Goal: Information Seeking & Learning: Learn about a topic

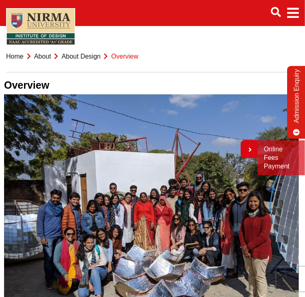
click at [19, 60] on link "Home" at bounding box center [15, 56] width 18 height 7
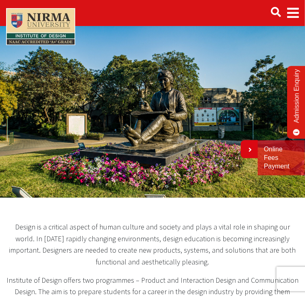
click at [296, 5] on span "Main navigation" at bounding box center [294, 13] width 12 height 23
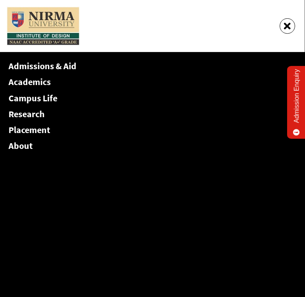
click at [81, 82] on div "Admissions & Aid Academics Campus Life Research Placement About" at bounding box center [152, 106] width 305 height 109
click at [41, 82] on link "Academics" at bounding box center [30, 81] width 42 height 11
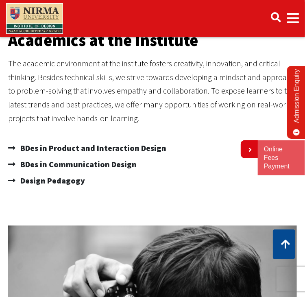
scroll to position [290, 0]
click at [105, 173] on span "BDes in Communication Design" at bounding box center [77, 165] width 119 height 16
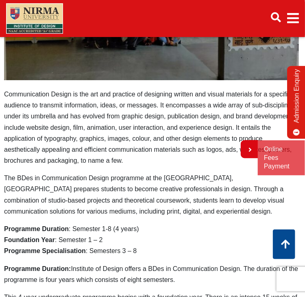
scroll to position [648, 0]
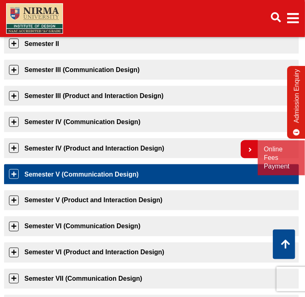
scroll to position [211, 0]
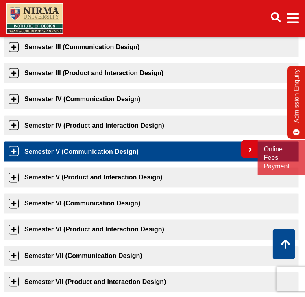
click at [135, 162] on link "Semester V (Communication Design)" at bounding box center [151, 152] width 295 height 20
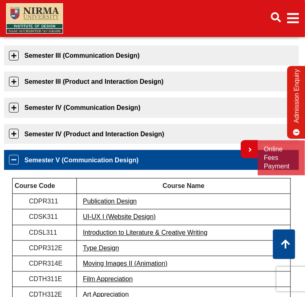
scroll to position [193, 0]
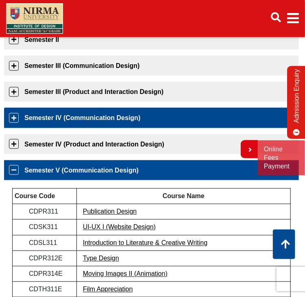
drag, startPoint x: 154, startPoint y: 119, endPoint x: 150, endPoint y: 126, distance: 7.3
click at [150, 126] on div "Semester I Course Code Course Name 1DD101CC24 Drawing I 1DD102CC24 Elements and…" at bounding box center [151, 299] width 295 height 591
click at [150, 126] on link "Semester IV (Communication Design)" at bounding box center [151, 118] width 295 height 20
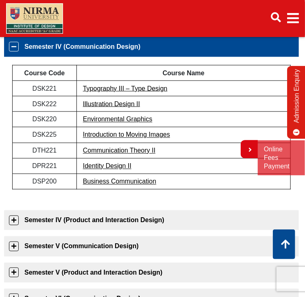
scroll to position [334, 0]
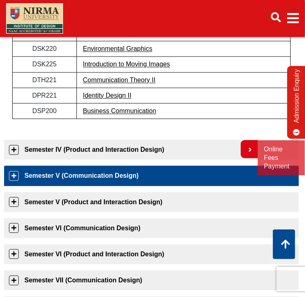
click at [121, 186] on link "Semester V (Communication Design)" at bounding box center [151, 176] width 295 height 20
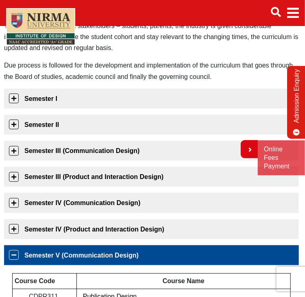
scroll to position [102, 0]
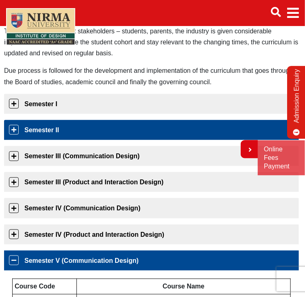
click at [112, 140] on link "Semester II" at bounding box center [151, 130] width 295 height 20
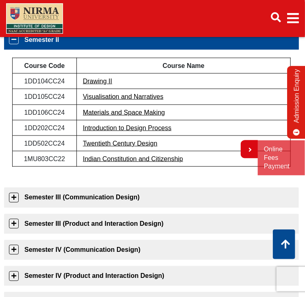
scroll to position [195, 0]
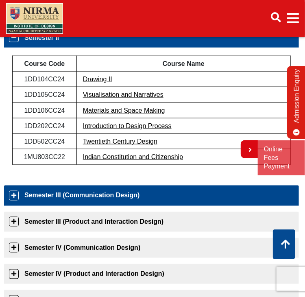
click at [91, 206] on link "Semester III (Communication Design)" at bounding box center [151, 196] width 295 height 20
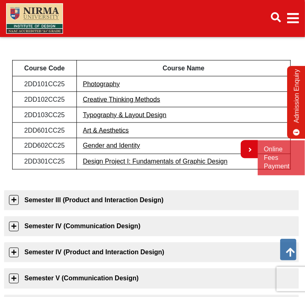
scroll to position [239, 0]
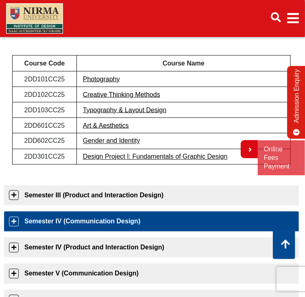
click at [142, 231] on link "Semester IV (Communication Design)" at bounding box center [151, 222] width 295 height 20
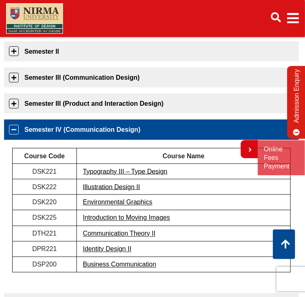
scroll to position [179, 0]
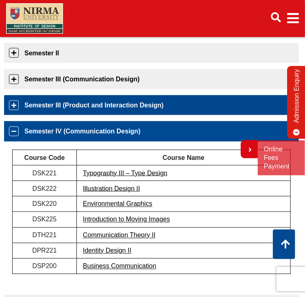
click at [154, 115] on link "Semester III (Product and Interaction Design)" at bounding box center [151, 105] width 295 height 20
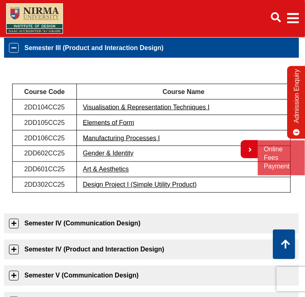
scroll to position [238, 0]
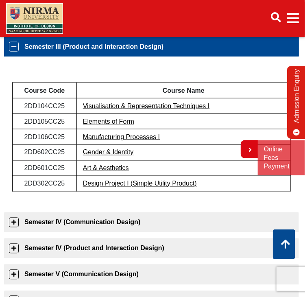
click at [154, 114] on td "Visualisation & Representation Techniques I" at bounding box center [184, 105] width 214 height 15
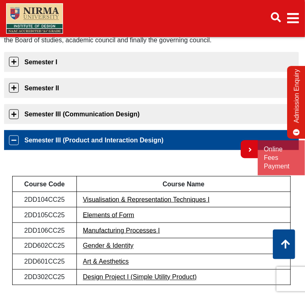
scroll to position [143, 0]
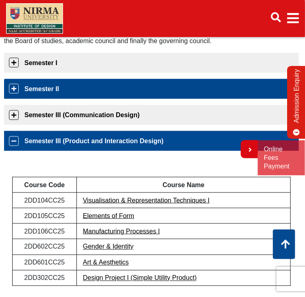
click at [86, 99] on link "Semester II" at bounding box center [151, 89] width 295 height 20
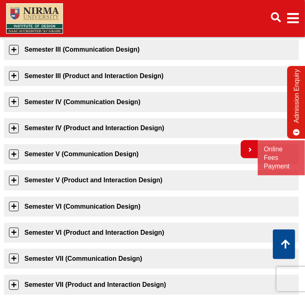
scroll to position [341, 0]
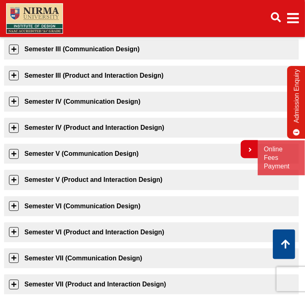
click at [88, 109] on link "Semester IV (Communication Design)" at bounding box center [151, 102] width 295 height 20
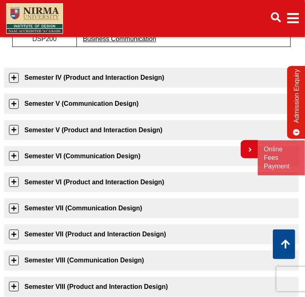
scroll to position [407, 0]
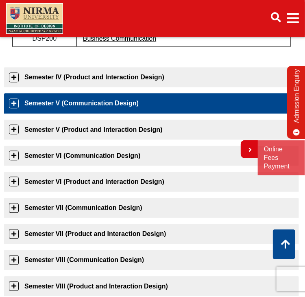
click at [88, 110] on link "Semester V (Communication Design)" at bounding box center [151, 103] width 295 height 20
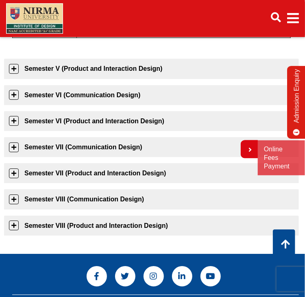
scroll to position [551, 0]
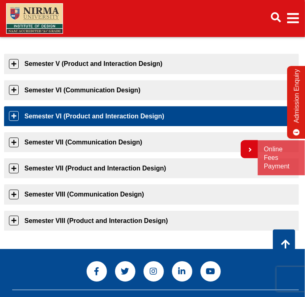
click at [125, 123] on link "Semester VI (Product and Interaction Design)" at bounding box center [151, 116] width 295 height 20
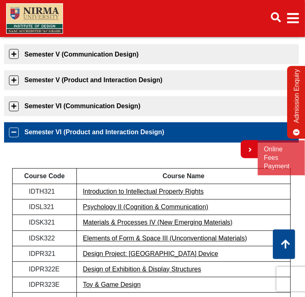
scroll to position [308, 0]
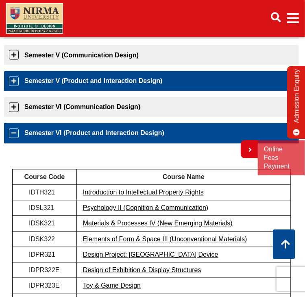
click at [120, 91] on link "Semester V (Product and Interaction Design)" at bounding box center [151, 81] width 295 height 20
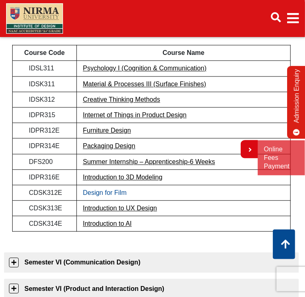
scroll to position [342, 0]
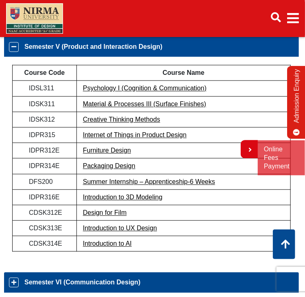
click at [96, 287] on link "Semester VI (Communication Design)" at bounding box center [151, 283] width 295 height 20
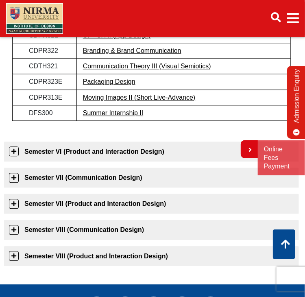
scroll to position [480, 0]
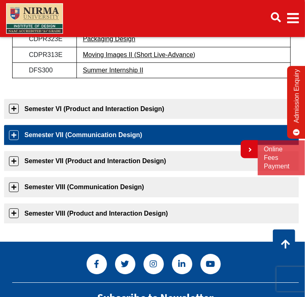
click at [105, 145] on link "Semester VII (Communication Design)" at bounding box center [151, 135] width 295 height 20
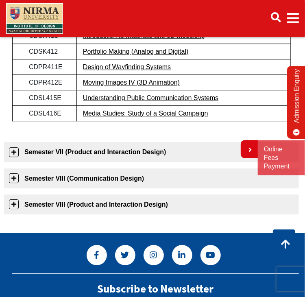
scroll to position [509, 0]
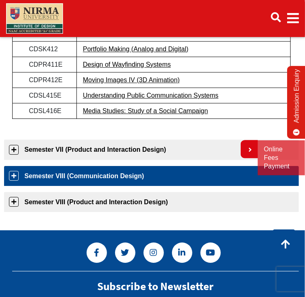
click at [104, 186] on link "Semester VIII (Communication Design)" at bounding box center [151, 176] width 295 height 20
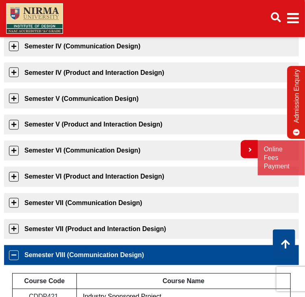
scroll to position [265, 0]
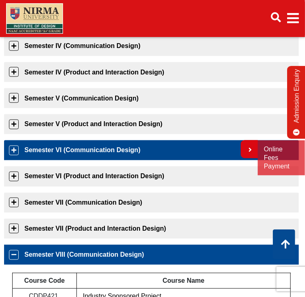
click at [132, 160] on link "Semester VI (Communication Design)" at bounding box center [151, 151] width 295 height 20
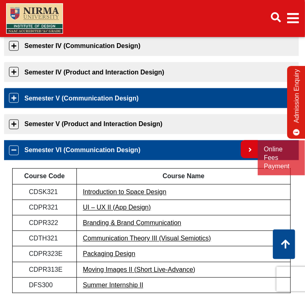
click at [140, 108] on link "Semester V (Communication Design)" at bounding box center [151, 98] width 295 height 20
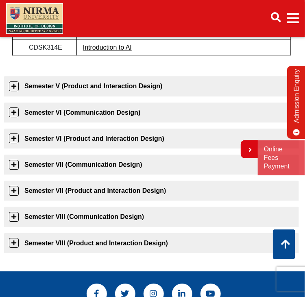
scroll to position [528, 0]
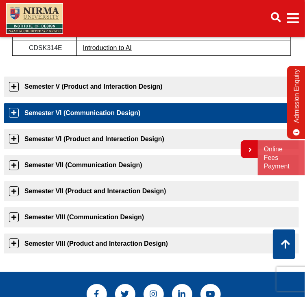
click at [84, 119] on link "Semester VI (Communication Design)" at bounding box center [151, 113] width 295 height 20
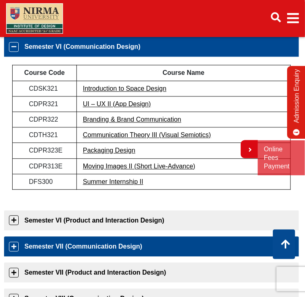
scroll to position [364, 0]
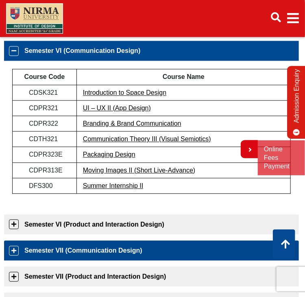
click at [108, 97] on link "Introduction to Space Design" at bounding box center [124, 93] width 83 height 7
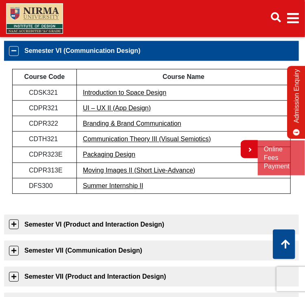
drag, startPoint x: 151, startPoint y: 106, endPoint x: 396, endPoint y: 215, distance: 267.8
click at [305, 215] on html "Admissions & Aid Academics" at bounding box center [152, 158] width 305 height 1045
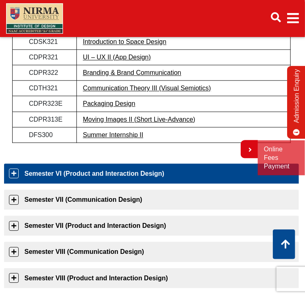
scroll to position [416, 0]
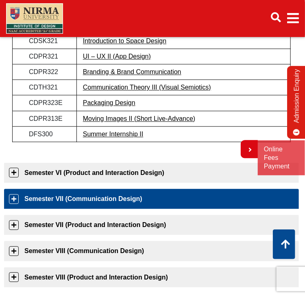
click at [165, 209] on link "Semester VII (Communication Design)" at bounding box center [151, 199] width 295 height 20
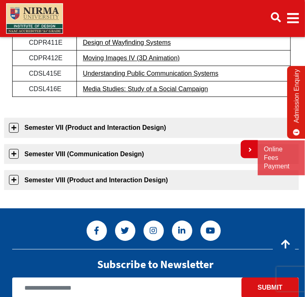
scroll to position [535, 0]
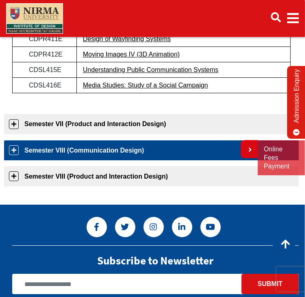
click at [130, 160] on link "Semester VIII (Communication Design)" at bounding box center [151, 151] width 295 height 20
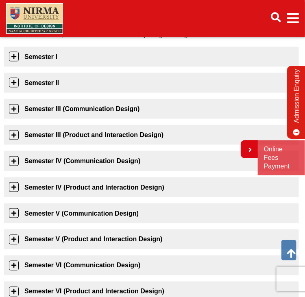
scroll to position [150, 0]
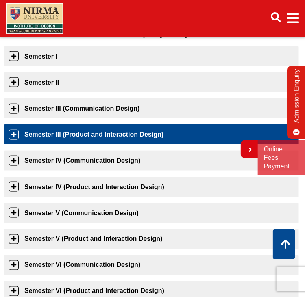
click at [125, 139] on link "Semester III (Product and Interaction Design)" at bounding box center [151, 135] width 295 height 20
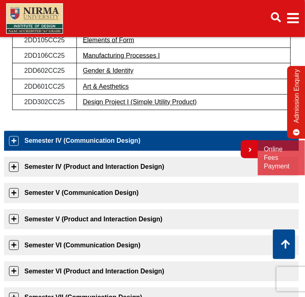
scroll to position [330, 0]
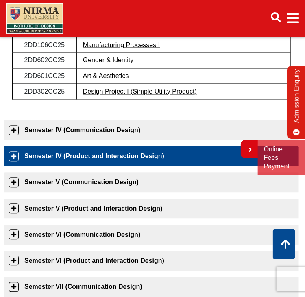
click at [131, 165] on link "Semester IV (Product and Interaction Design)" at bounding box center [151, 157] width 295 height 20
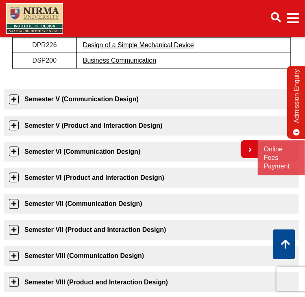
scroll to position [412, 0]
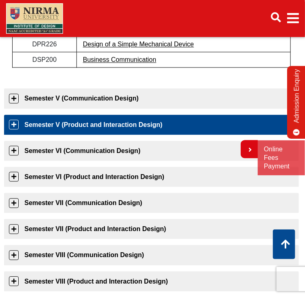
click at [120, 135] on link "Semester V (Product and Interaction Design)" at bounding box center [151, 125] width 295 height 20
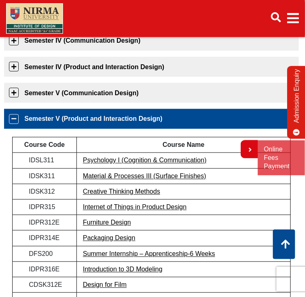
scroll to position [268, 0]
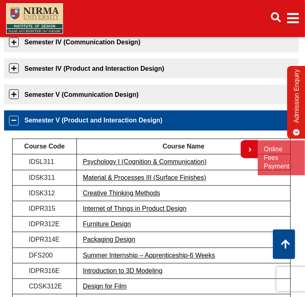
click at [55, 131] on link "Semester V (Product and Interaction Design)" at bounding box center [151, 121] width 295 height 20
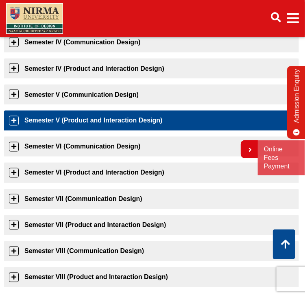
click at [103, 131] on link "Semester V (Product and Interaction Design)" at bounding box center [151, 121] width 295 height 20
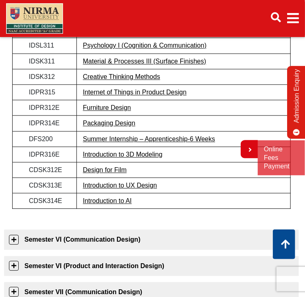
scroll to position [512, 0]
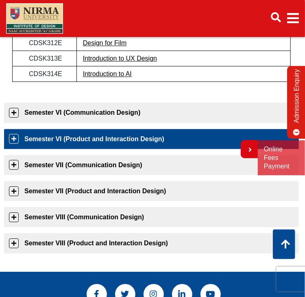
click at [78, 149] on link "Semester VI (Product and Interaction Design)" at bounding box center [151, 139] width 295 height 20
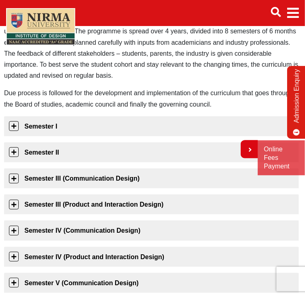
scroll to position [83, 0]
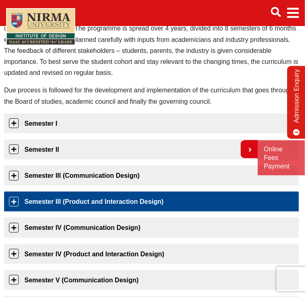
click at [101, 207] on link "Semester III (Product and Interaction Design)" at bounding box center [151, 202] width 295 height 20
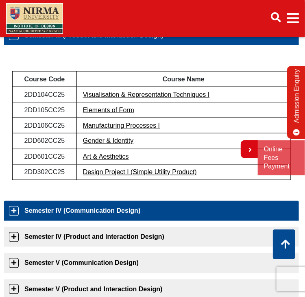
scroll to position [251, 0]
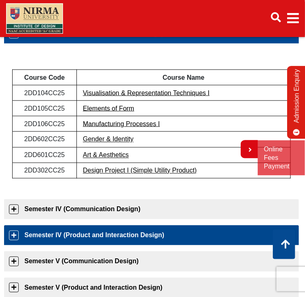
click at [81, 240] on link "Semester IV (Product and Interaction Design)" at bounding box center [151, 236] width 295 height 20
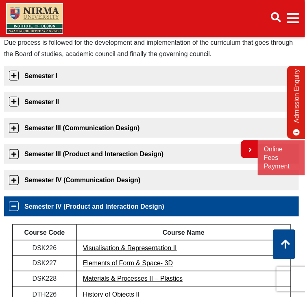
scroll to position [127, 0]
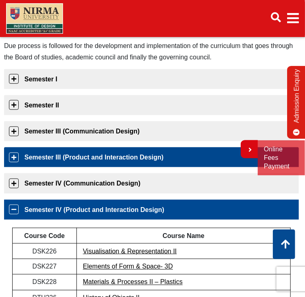
click at [112, 167] on link "Semester III (Product and Interaction Design)" at bounding box center [151, 157] width 295 height 20
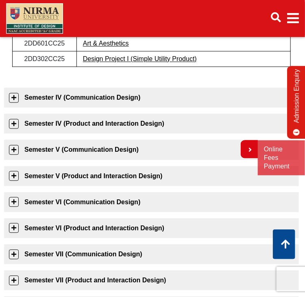
scroll to position [363, 0]
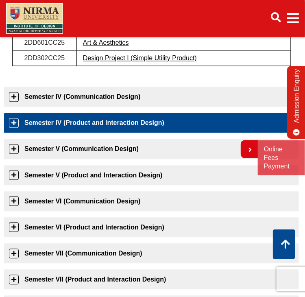
click at [148, 133] on link "Semester IV (Product and Interaction Design)" at bounding box center [151, 123] width 295 height 20
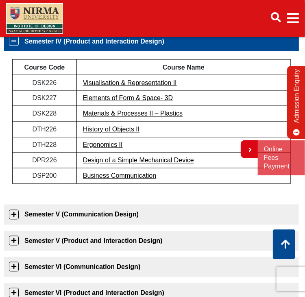
scroll to position [290, 0]
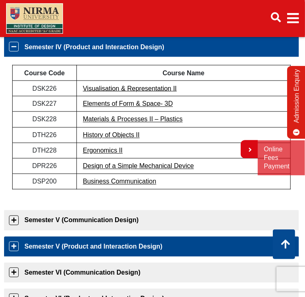
click at [144, 257] on link "Semester V (Product and Interaction Design)" at bounding box center [151, 247] width 295 height 20
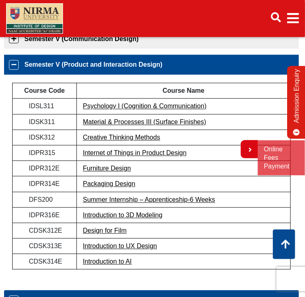
scroll to position [324, 0]
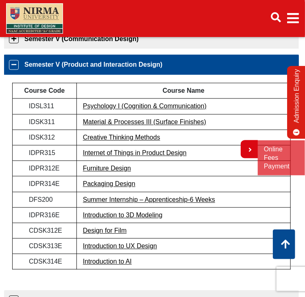
click at [56, 75] on link "Semester V (Product and Interaction Design)" at bounding box center [151, 65] width 295 height 20
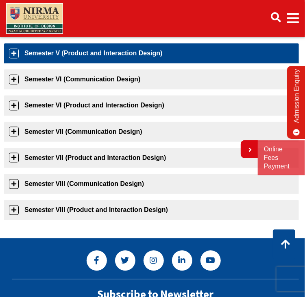
scroll to position [339, 0]
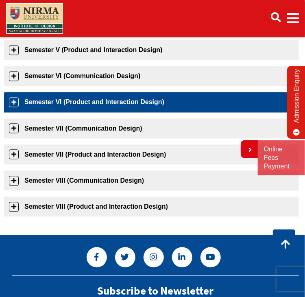
click at [99, 112] on link "Semester VI (Product and Interaction Design)" at bounding box center [151, 102] width 295 height 20
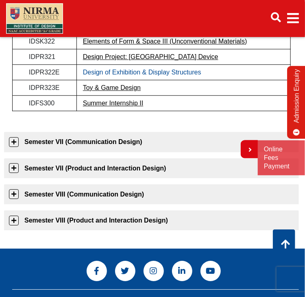
scroll to position [509, 0]
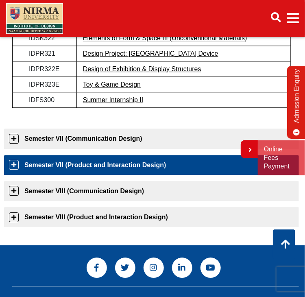
click at [183, 170] on link "Semester VII (Product and Interaction Design)" at bounding box center [151, 165] width 295 height 20
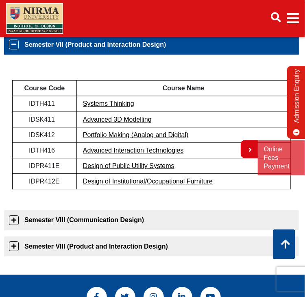
scroll to position [447, 0]
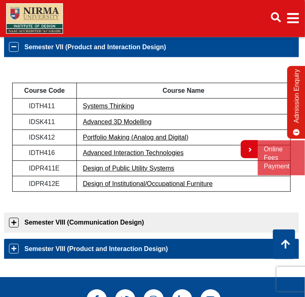
click at [228, 257] on link "Semester VIII (Product and Interaction Design)" at bounding box center [151, 249] width 295 height 20
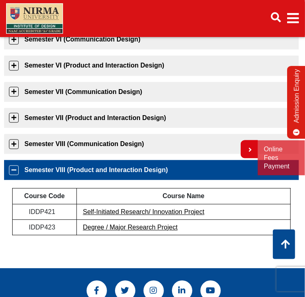
scroll to position [375, 0]
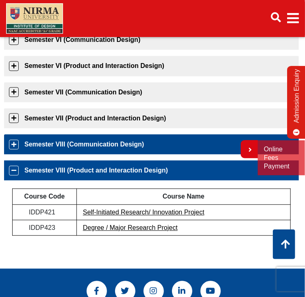
click at [159, 155] on link "Semester VIII (Communication Design)" at bounding box center [151, 145] width 295 height 20
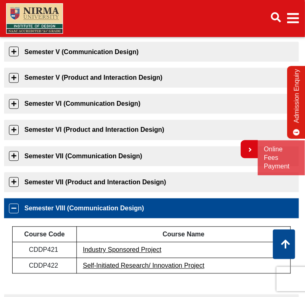
scroll to position [311, 0]
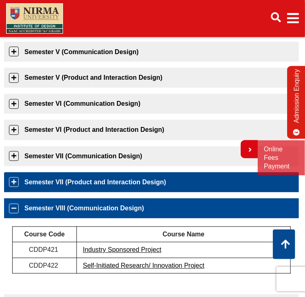
click at [80, 190] on link "Semester VII (Product and Interaction Design)" at bounding box center [151, 183] width 295 height 20
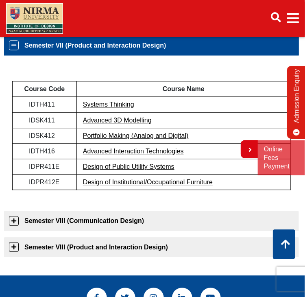
scroll to position [448, 0]
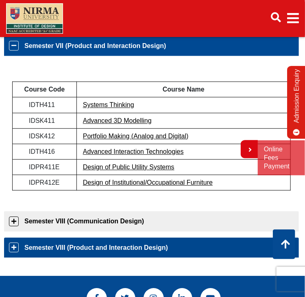
click at [87, 258] on link "Semester VIII (Product and Interaction Design)" at bounding box center [151, 248] width 295 height 20
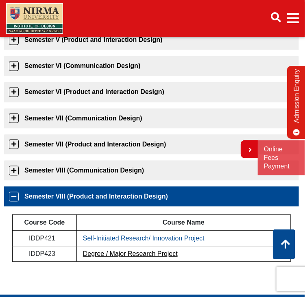
scroll to position [351, 0]
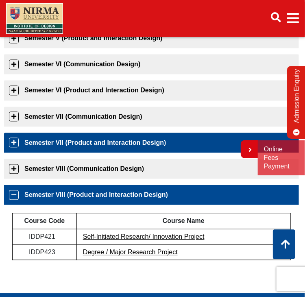
click at [92, 153] on link "Semester VII (Product and Interaction Design)" at bounding box center [151, 143] width 295 height 20
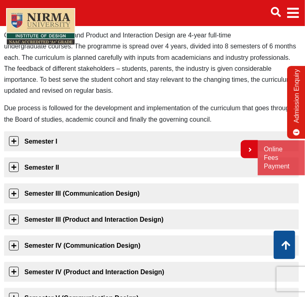
scroll to position [0, 0]
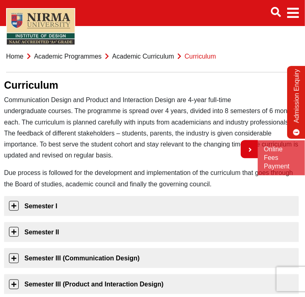
click at [17, 60] on link "Home" at bounding box center [15, 56] width 18 height 7
click at [295, 9] on span "Main navigation" at bounding box center [294, 13] width 12 height 23
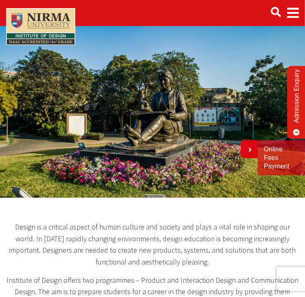
click at [289, 9] on span "Main navigation" at bounding box center [294, 13] width 12 height 23
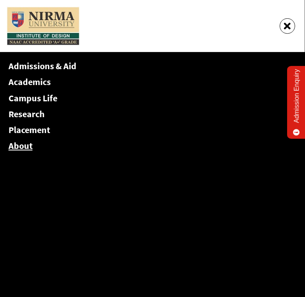
click at [25, 145] on link "About" at bounding box center [21, 145] width 24 height 11
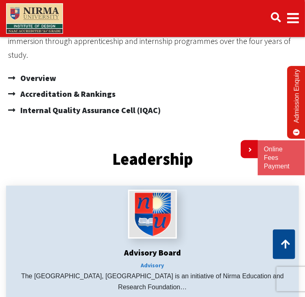
scroll to position [294, 0]
click at [72, 103] on span "Accreditation & Rankings" at bounding box center [66, 94] width 97 height 16
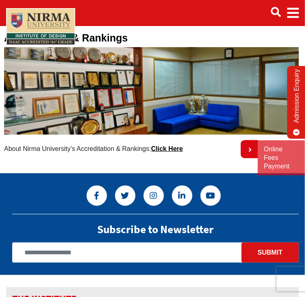
scroll to position [49, 0]
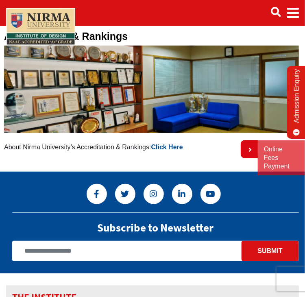
click at [172, 151] on link "Click Here" at bounding box center [167, 147] width 32 height 7
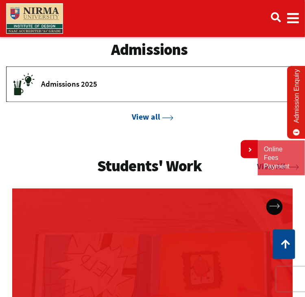
scroll to position [1102, 0]
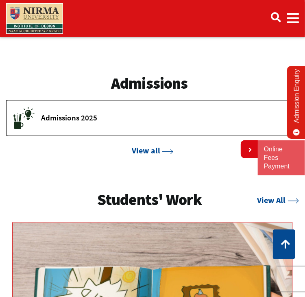
click at [292, 16] on span "Main navigation" at bounding box center [294, 18] width 12 height 23
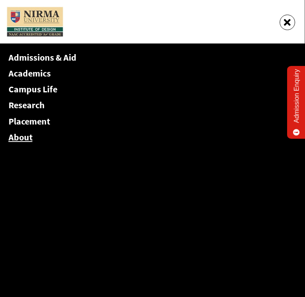
click at [24, 134] on link "About" at bounding box center [21, 137] width 24 height 11
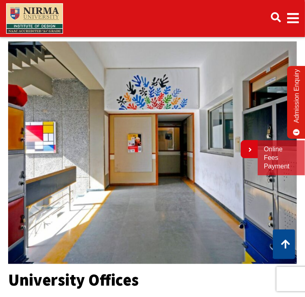
scroll to position [900, 0]
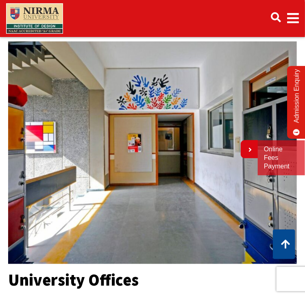
scroll to position [823, 0]
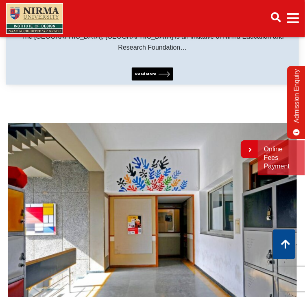
click at [296, 25] on span "Main navigation" at bounding box center [294, 18] width 12 height 23
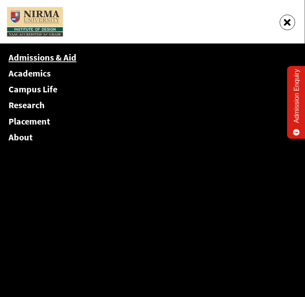
click at [55, 60] on link "Admissions & Aid" at bounding box center [43, 57] width 68 height 11
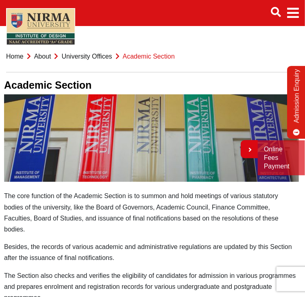
click at [14, 2] on div "Admissions & Aid Academics Campus Life Research Placement About" at bounding box center [152, 13] width 293 height 23
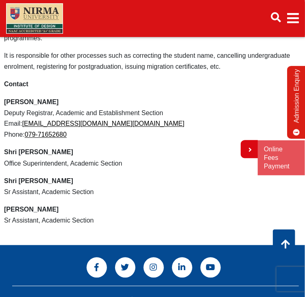
scroll to position [258, 0]
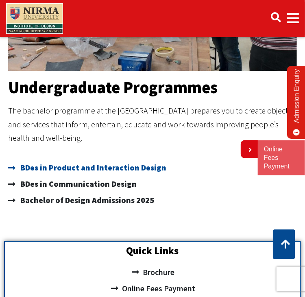
scroll to position [239, 0]
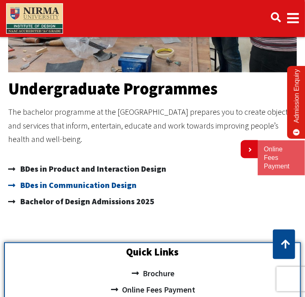
click at [54, 194] on span "BDes in Communication Design" at bounding box center [77, 186] width 119 height 16
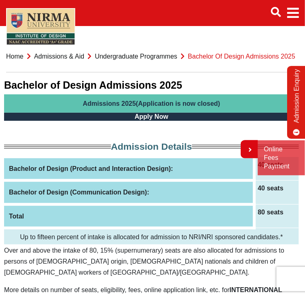
click at [20, 60] on link "Home" at bounding box center [15, 56] width 18 height 7
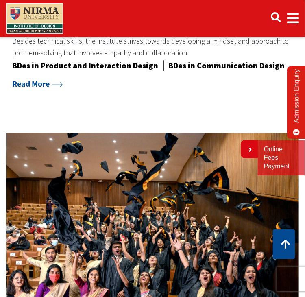
scroll to position [648, 0]
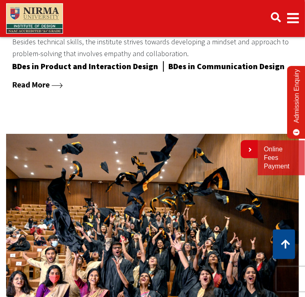
click at [46, 82] on link "Read More" at bounding box center [37, 84] width 50 height 10
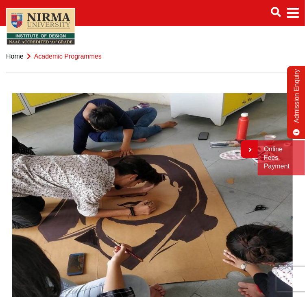
click at [275, 10] on icon "Main navigation" at bounding box center [276, 12] width 10 height 10
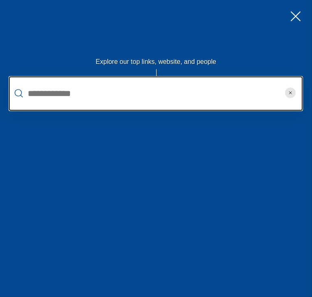
click at [145, 89] on input "text" at bounding box center [156, 94] width 294 height 34
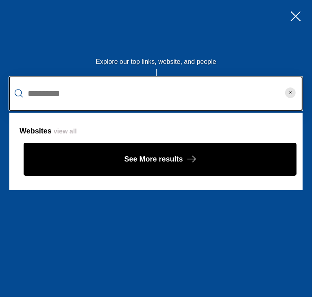
type input "*********"
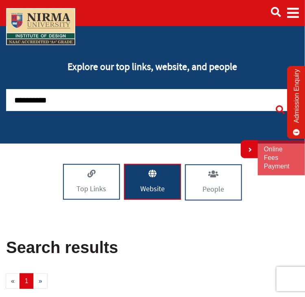
click at [139, 172] on link "Website" at bounding box center [152, 182] width 57 height 36
click at [298, 9] on span "Main navigation" at bounding box center [294, 13] width 12 height 23
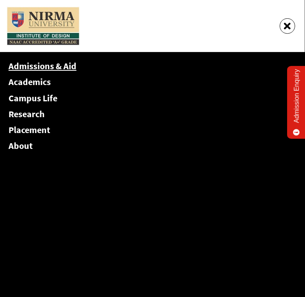
click at [45, 66] on link "Admissions & Aid" at bounding box center [43, 65] width 68 height 11
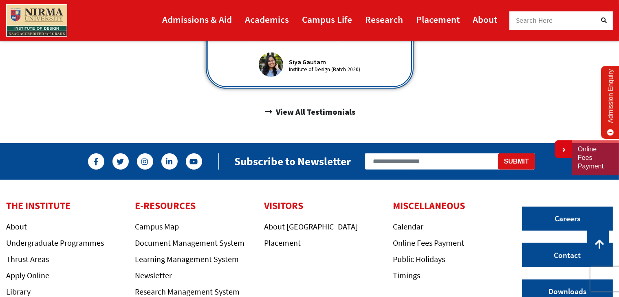
scroll to position [560, 0]
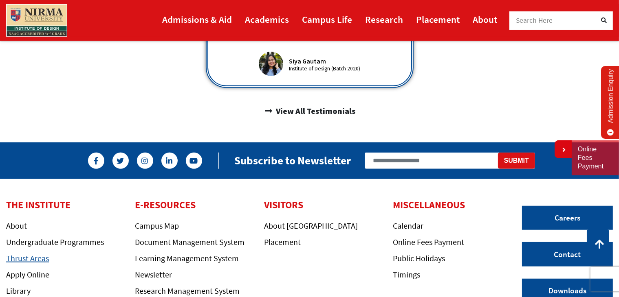
click at [33, 253] on link "Thrust Areas" at bounding box center [27, 258] width 43 height 10
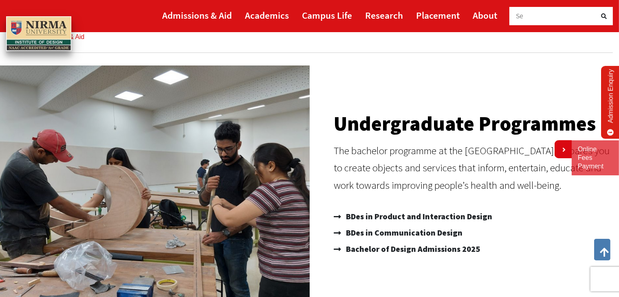
scroll to position [29, 0]
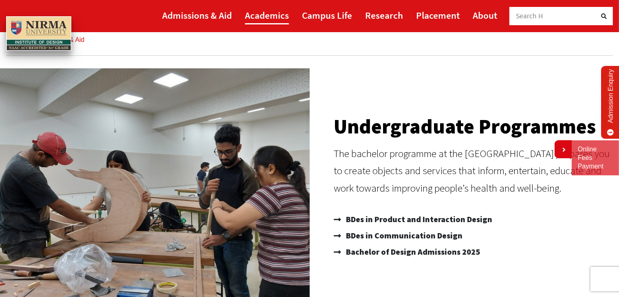
click at [271, 15] on link "Academics" at bounding box center [267, 15] width 44 height 18
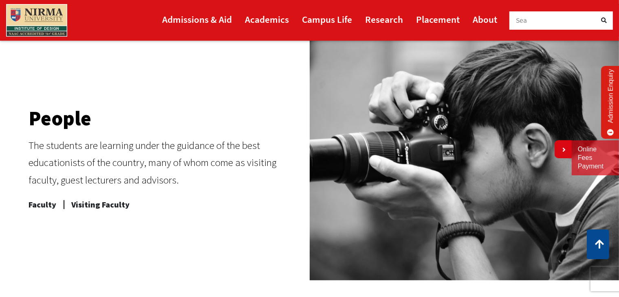
scroll to position [327, 0]
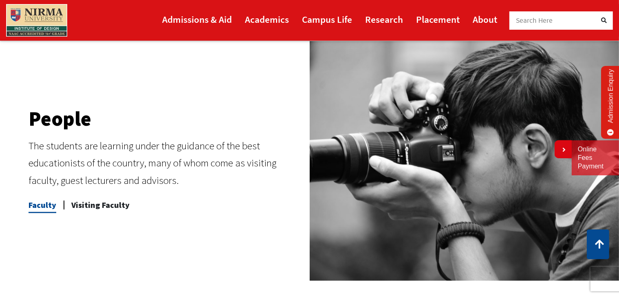
click at [40, 209] on span "Faculty" at bounding box center [43, 205] width 28 height 16
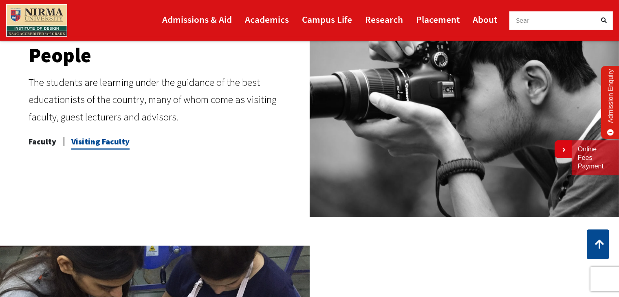
click at [92, 141] on span "Visiting Faculty" at bounding box center [100, 142] width 58 height 16
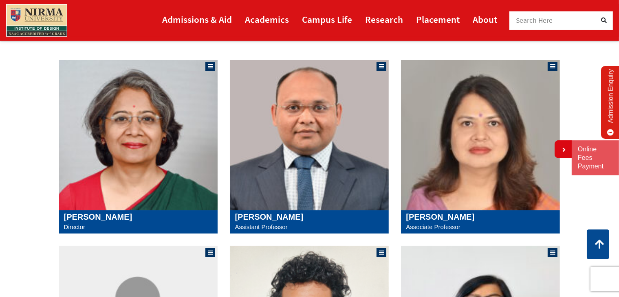
scroll to position [144, 0]
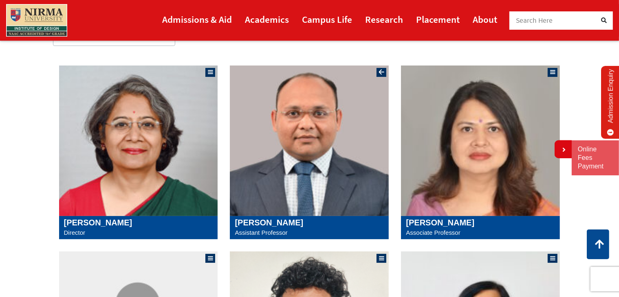
click at [283, 162] on img at bounding box center [309, 141] width 159 height 151
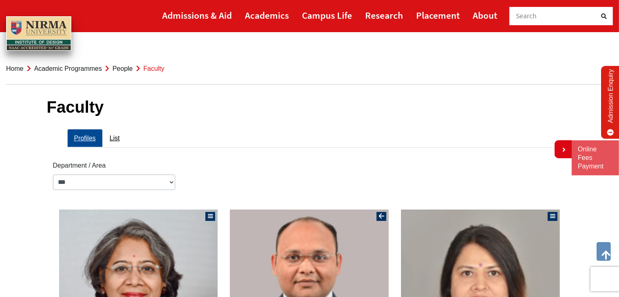
scroll to position [3, 0]
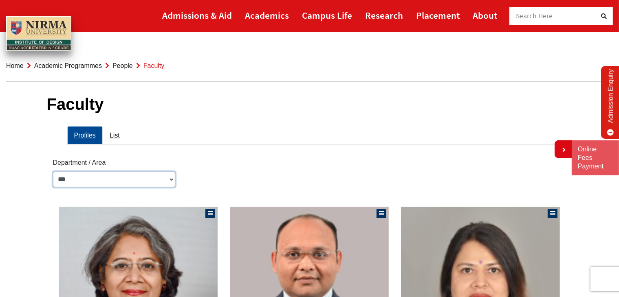
click at [172, 181] on select "**********" at bounding box center [114, 179] width 122 height 15
select select "**********"
click at [53, 172] on select "**********" at bounding box center [114, 179] width 122 height 15
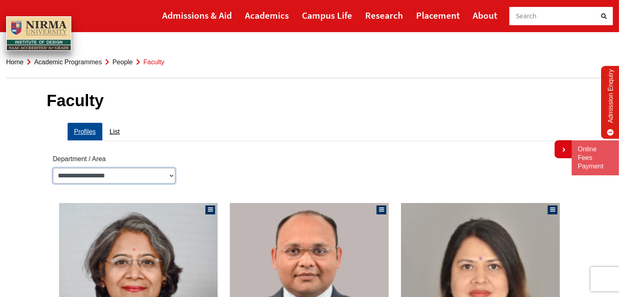
scroll to position [3, 0]
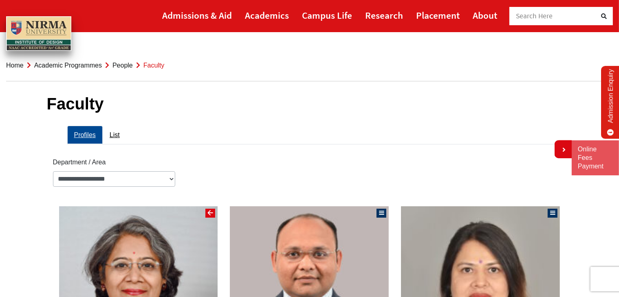
click at [214, 212] on div at bounding box center [210, 213] width 10 height 9
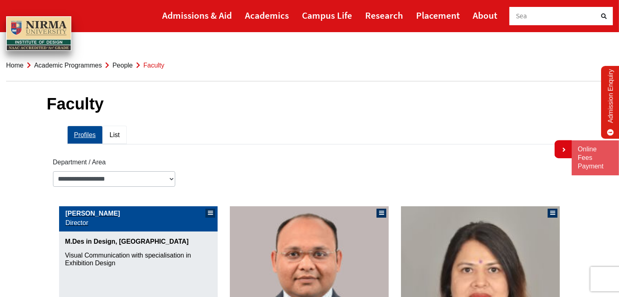
click at [110, 139] on link "List" at bounding box center [115, 135] width 24 height 18
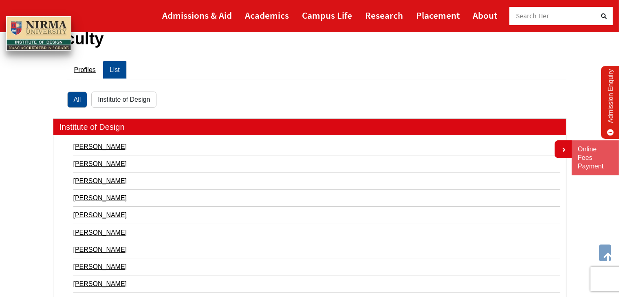
scroll to position [66, 0]
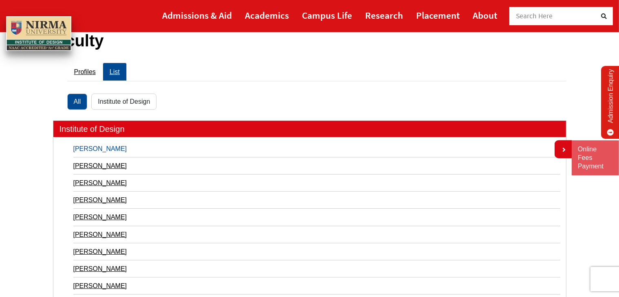
click at [96, 144] on link "Ajay Goyal" at bounding box center [316, 148] width 487 height 11
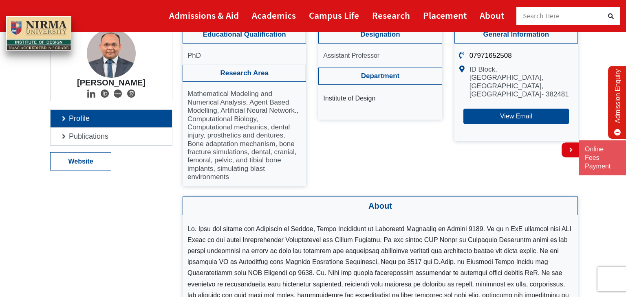
scroll to position [73, 0]
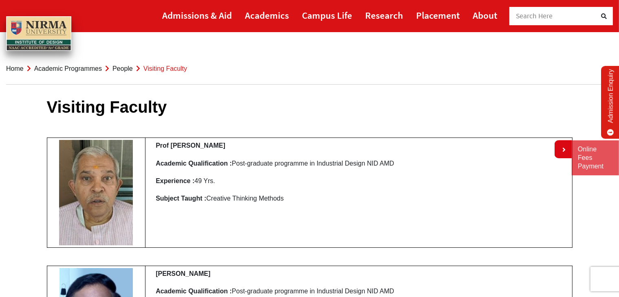
click at [124, 66] on link "People" at bounding box center [122, 68] width 20 height 7
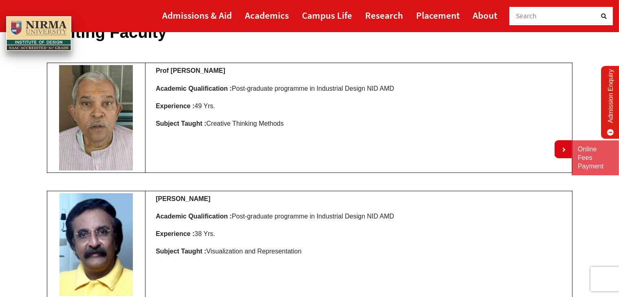
scroll to position [96, 0]
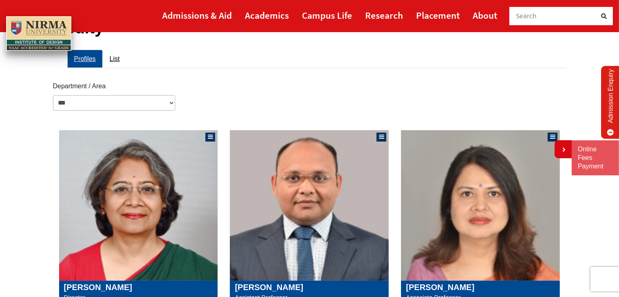
scroll to position [80, 0]
click at [169, 104] on select "**********" at bounding box center [114, 102] width 122 height 15
select select "**********"
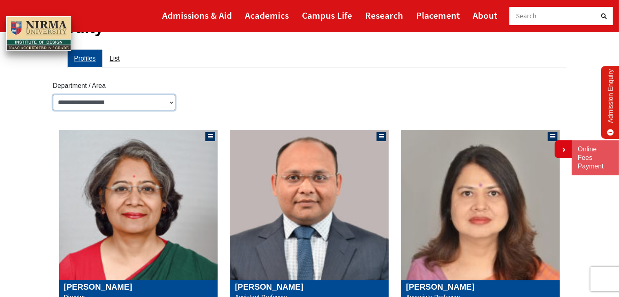
click at [53, 95] on select "**********" at bounding box center [114, 102] width 122 height 15
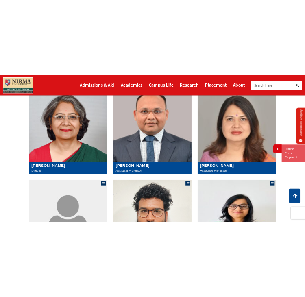
scroll to position [181, 0]
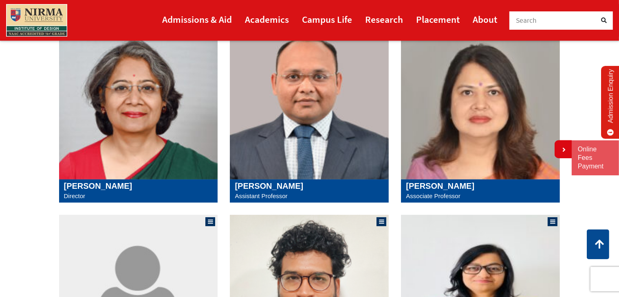
click at [300, 149] on img at bounding box center [309, 104] width 159 height 151
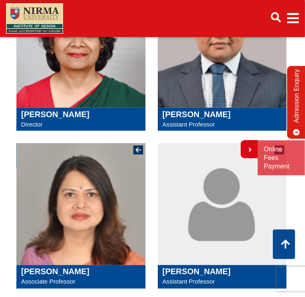
click at [89, 202] on img at bounding box center [81, 204] width 130 height 122
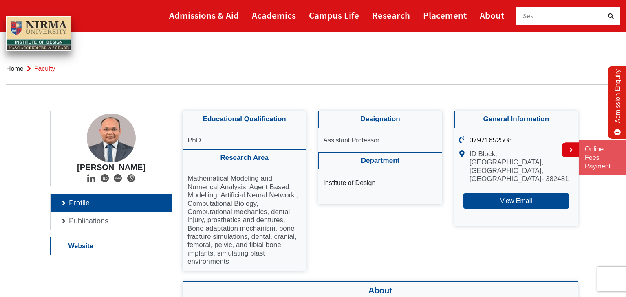
click at [94, 206] on link "Profile" at bounding box center [110, 204] width 121 height 18
drag, startPoint x: 319, startPoint y: 138, endPoint x: 370, endPoint y: 191, distance: 73.8
click at [370, 191] on div "Designation Assistant Professor Department Institute of Design" at bounding box center [379, 158] width 123 height 94
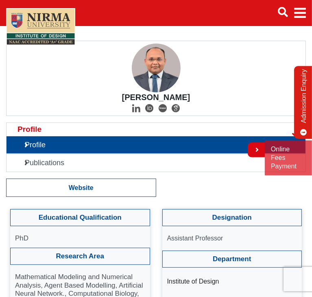
scroll to position [60, 0]
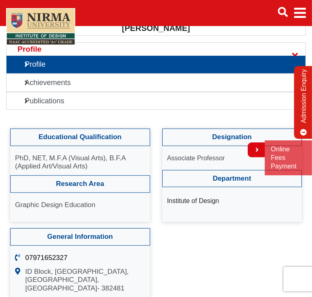
scroll to position [128, 0]
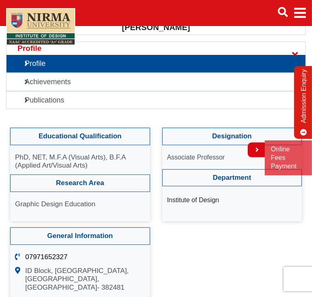
drag, startPoint x: 85, startPoint y: 176, endPoint x: 20, endPoint y: 168, distance: 65.2
click at [20, 168] on p "PhD, NET, M.F.A (Visual Arts), B.F.A (Applied Art/Visual Arts)" at bounding box center [80, 162] width 130 height 17
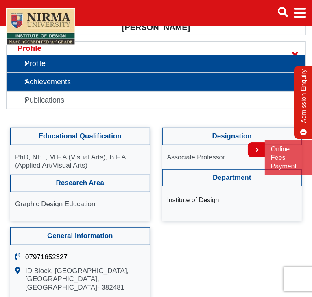
scroll to position [0, 0]
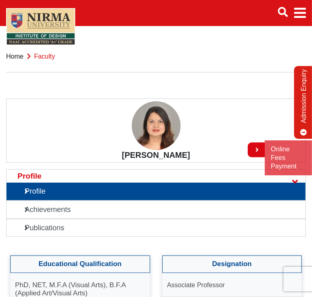
click at [13, 60] on link "Home" at bounding box center [15, 56] width 18 height 7
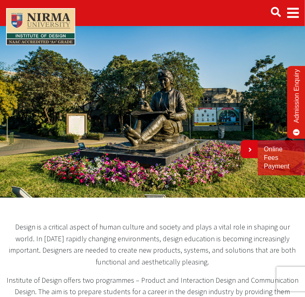
click at [292, 7] on span "Main navigation" at bounding box center [294, 13] width 12 height 23
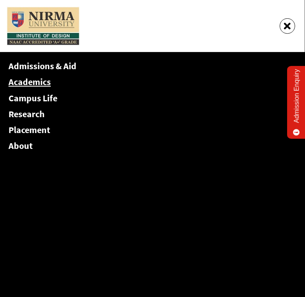
click at [44, 86] on link "Academics" at bounding box center [30, 81] width 42 height 11
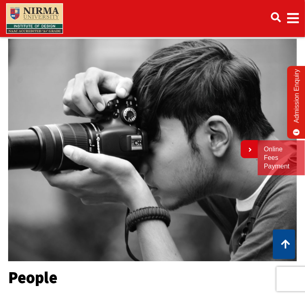
scroll to position [477, 0]
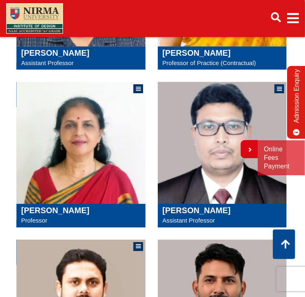
scroll to position [561, 0]
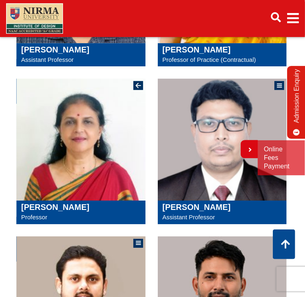
click at [77, 153] on img at bounding box center [81, 140] width 130 height 122
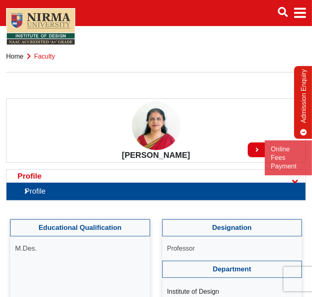
click at [18, 60] on link "Home" at bounding box center [15, 56] width 18 height 7
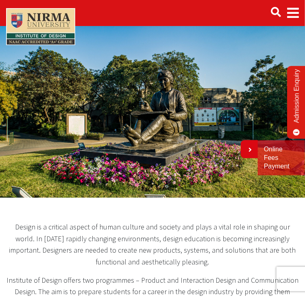
click at [294, 17] on span "Main navigation" at bounding box center [294, 13] width 12 height 23
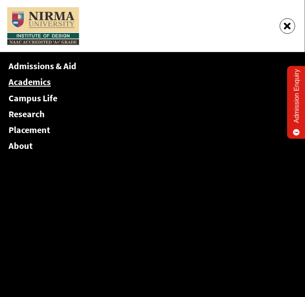
click at [43, 83] on link "Academics" at bounding box center [30, 81] width 42 height 11
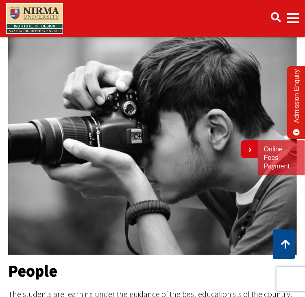
scroll to position [479, 0]
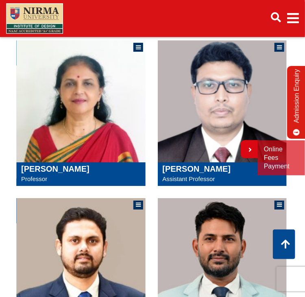
scroll to position [599, 0]
click at [204, 205] on div "Sangita Shroff Director" at bounding box center [151, 119] width 283 height 1105
click at [207, 174] on h5 "Pradeep Sahu" at bounding box center [223, 169] width 120 height 10
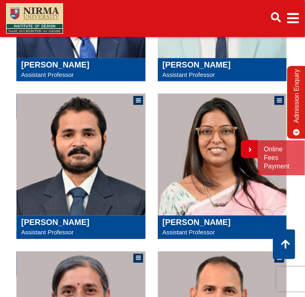
scroll to position [861, 0]
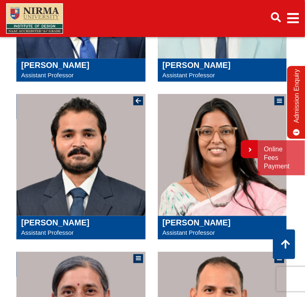
click at [108, 199] on img at bounding box center [81, 155] width 130 height 122
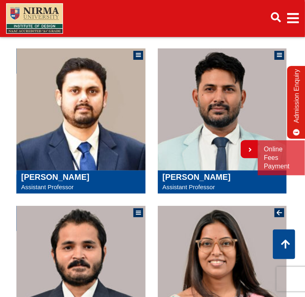
scroll to position [749, 0]
click at [216, 136] on img at bounding box center [223, 109] width 130 height 122
click at [98, 108] on img at bounding box center [81, 109] width 130 height 122
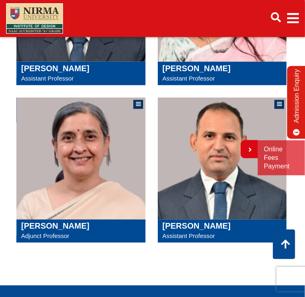
scroll to position [1011, 0]
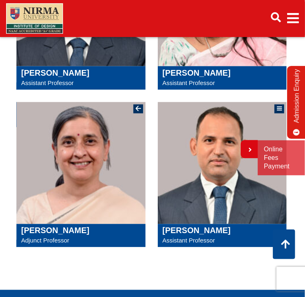
click at [111, 193] on img at bounding box center [81, 163] width 130 height 122
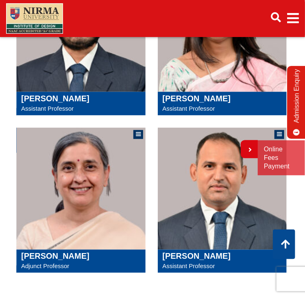
scroll to position [983, 0]
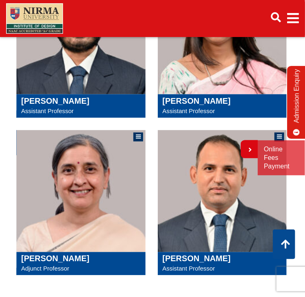
click at [221, 106] on h5 "Snehal Balapure" at bounding box center [223, 101] width 120 height 10
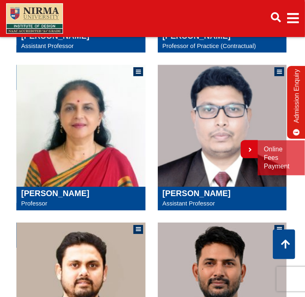
scroll to position [568, 0]
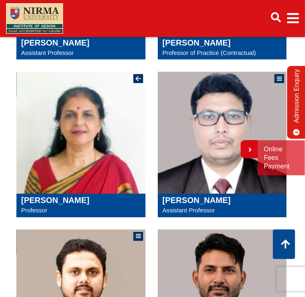
click at [90, 157] on img at bounding box center [81, 133] width 130 height 122
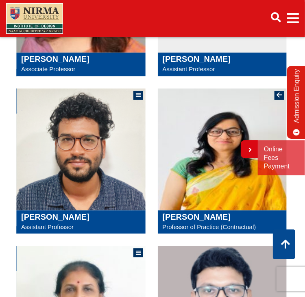
scroll to position [393, 0]
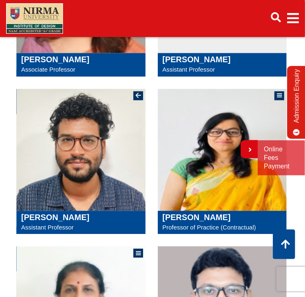
click at [127, 142] on img at bounding box center [81, 150] width 130 height 122
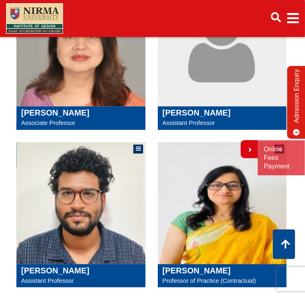
scroll to position [338, 0]
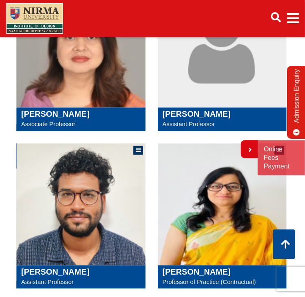
click at [225, 90] on img at bounding box center [223, 47] width 130 height 122
click at [121, 79] on img at bounding box center [81, 47] width 130 height 122
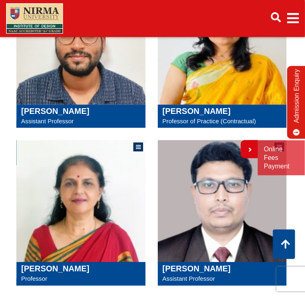
scroll to position [498, 0]
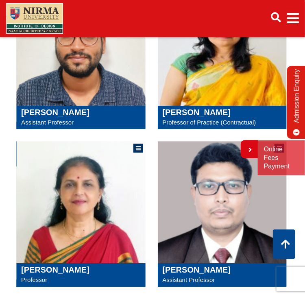
click at [202, 90] on img at bounding box center [223, 45] width 130 height 122
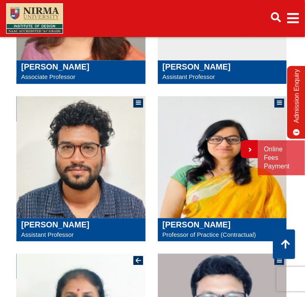
scroll to position [397, 0]
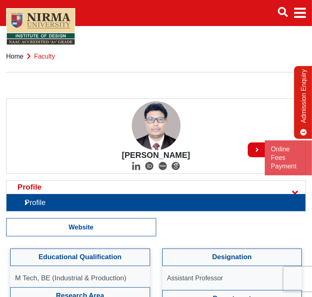
click at [39, 60] on span "faculty" at bounding box center [44, 56] width 21 height 7
click at [44, 60] on span "faculty" at bounding box center [44, 56] width 21 height 7
click at [78, 72] on ol "Home faculty" at bounding box center [156, 57] width 300 height 32
click at [32, 198] on ul "Profile" at bounding box center [156, 195] width 300 height 31
click at [287, 204] on ul "Profile" at bounding box center [156, 195] width 300 height 31
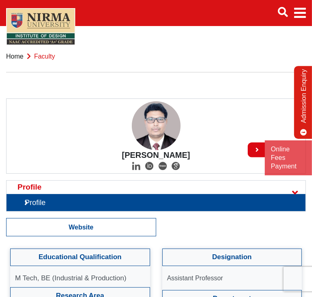
click at [22, 62] on li "Home" at bounding box center [15, 56] width 18 height 11
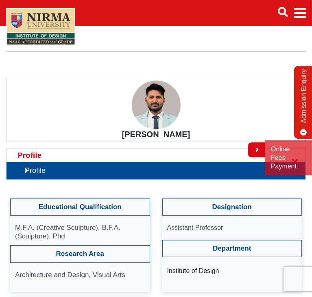
scroll to position [31, 0]
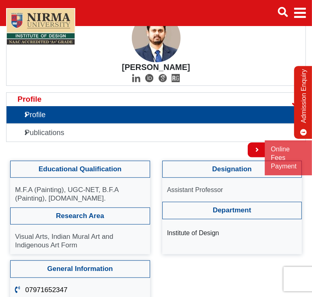
scroll to position [90, 0]
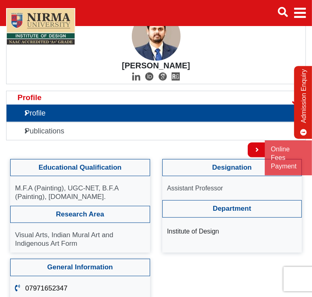
drag, startPoint x: 61, startPoint y: 207, endPoint x: 18, endPoint y: 197, distance: 44.4
drag, startPoint x: 14, startPoint y: 194, endPoint x: 69, endPoint y: 208, distance: 56.7
click at [69, 206] on ul "M.F.A (Painting), UGC-NET, B.F.A (Painting), [DOMAIN_NAME]." at bounding box center [80, 191] width 140 height 30
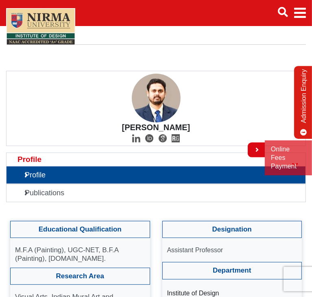
scroll to position [24, 0]
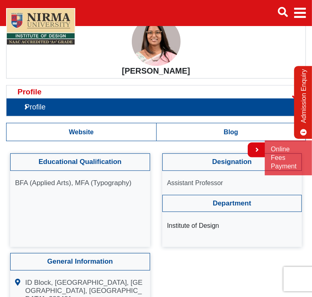
scroll to position [85, 0]
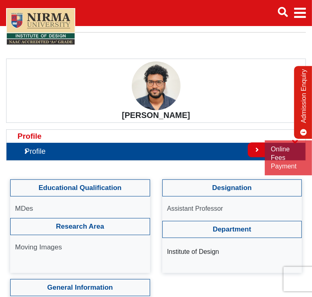
scroll to position [40, 0]
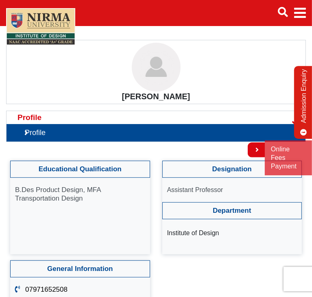
scroll to position [60, 0]
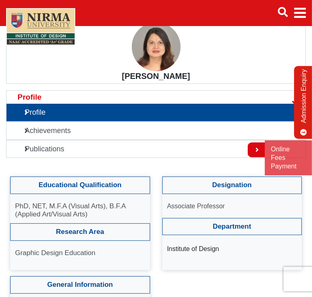
scroll to position [79, 0]
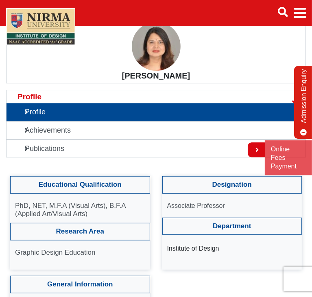
click at [88, 219] on p "PhD, NET, M.F.A (Visual Arts), B.F.A (Applied Art/Visual Arts)" at bounding box center [80, 210] width 130 height 17
click at [88, 193] on h4 "Educational Qualification" at bounding box center [80, 184] width 140 height 17
click at [89, 193] on h4 "Educational Qualification" at bounding box center [80, 184] width 140 height 17
click at [61, 36] on img "Main navigation" at bounding box center [40, 26] width 69 height 37
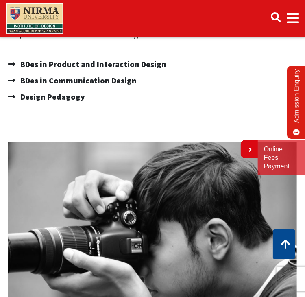
scroll to position [373, 0]
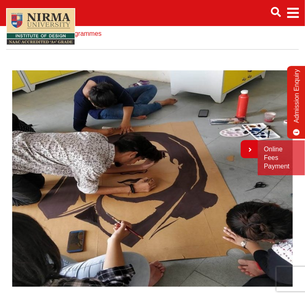
scroll to position [0, 0]
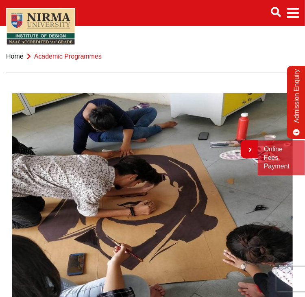
click at [299, 15] on span "Main navigation" at bounding box center [294, 13] width 12 height 23
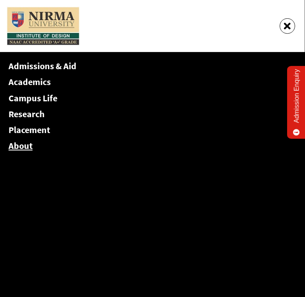
click at [22, 144] on link "About" at bounding box center [21, 145] width 24 height 11
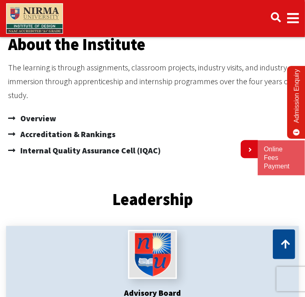
scroll to position [253, 0]
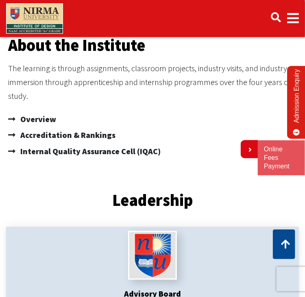
click at [301, 18] on div "Admissions & Aid Academics Campus Life Research Placement About" at bounding box center [152, 19] width 305 height 34
click at [297, 18] on span "Main navigation" at bounding box center [294, 18] width 12 height 23
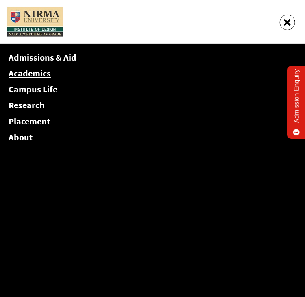
click at [33, 72] on link "Academics" at bounding box center [30, 73] width 42 height 11
